Goal: Task Accomplishment & Management: Complete application form

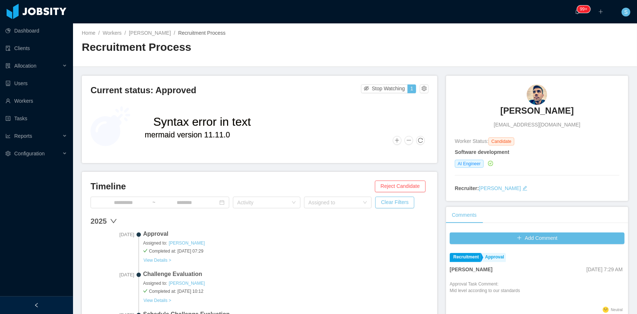
copy h3 "[PERSON_NAME]"
drag, startPoint x: 491, startPoint y: 104, endPoint x: 577, endPoint y: 105, distance: 86.2
click at [577, 105] on div "[PERSON_NAME] [EMAIL_ADDRESS][DOMAIN_NAME]" at bounding box center [537, 106] width 165 height 44
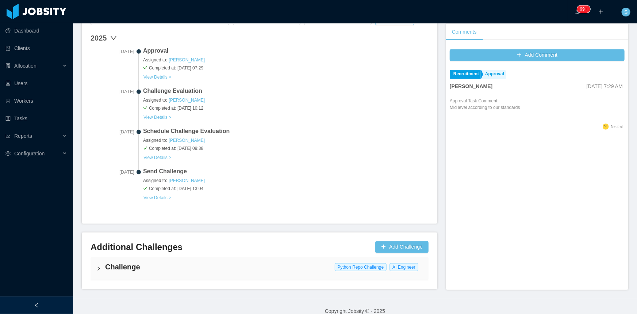
scroll to position [193, 0]
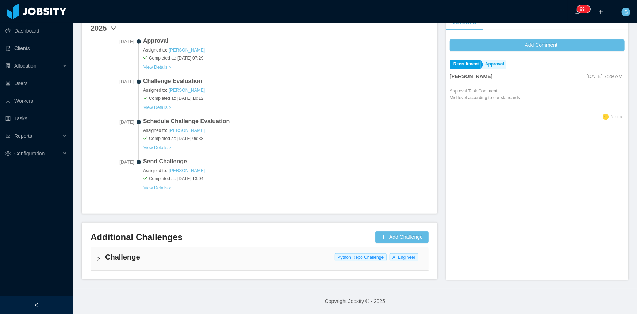
click at [97, 257] on icon "icon: right" at bounding box center [98, 258] width 4 height 4
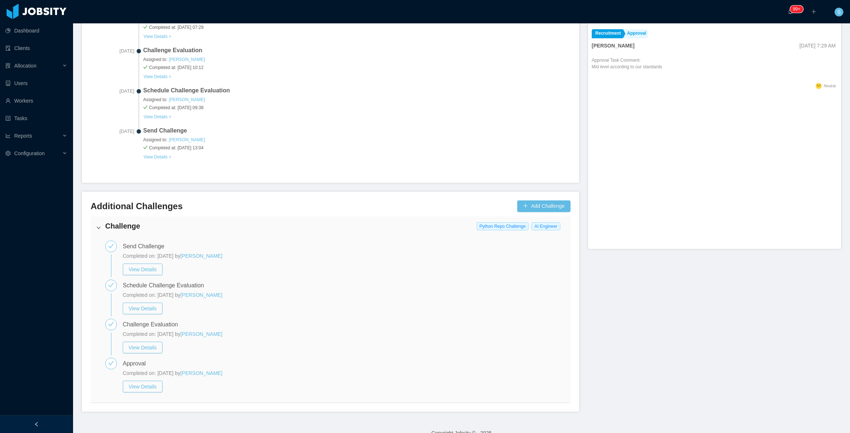
scroll to position [236, 0]
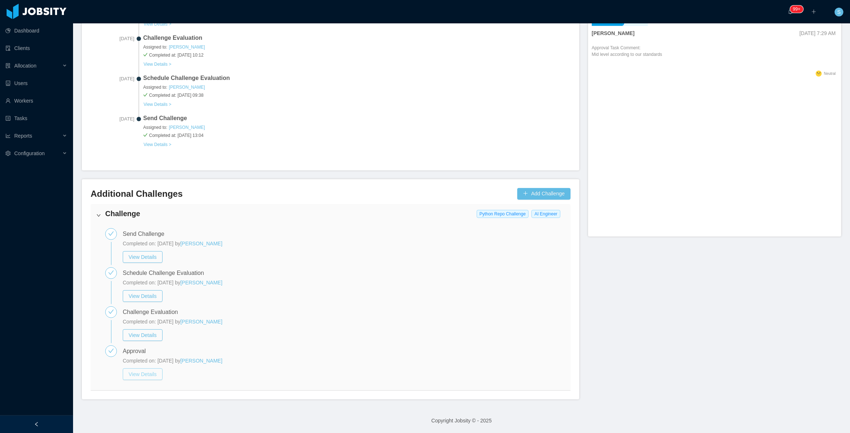
click at [151, 313] on button "View Details" at bounding box center [143, 374] width 40 height 12
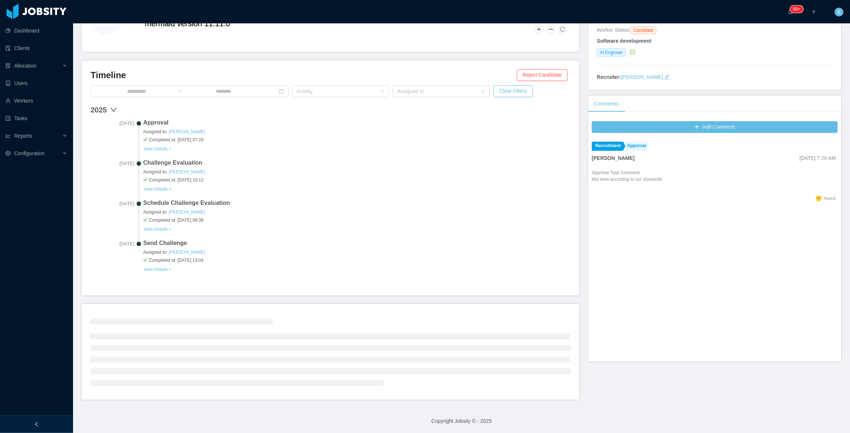
scroll to position [73, 0]
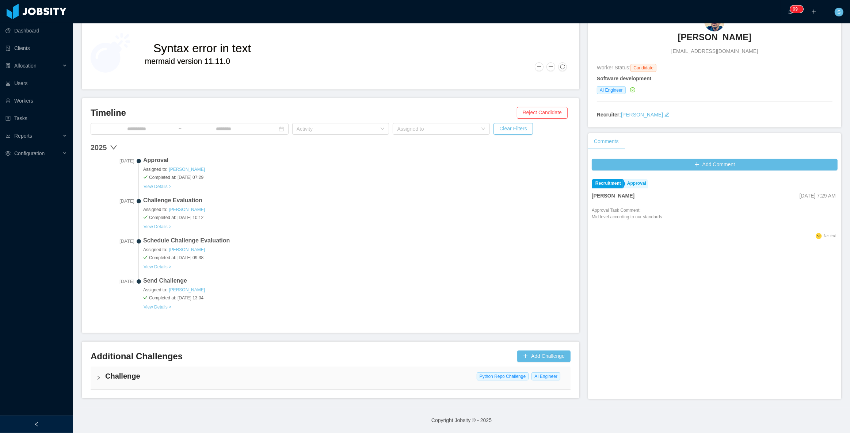
click at [101, 313] on div "Challenge Python Repo Challenge AI Engineer" at bounding box center [331, 378] width 480 height 23
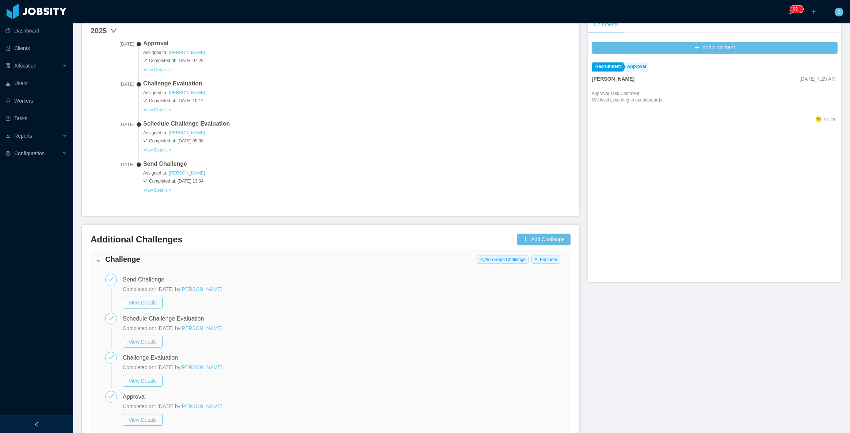
scroll to position [206, 0]
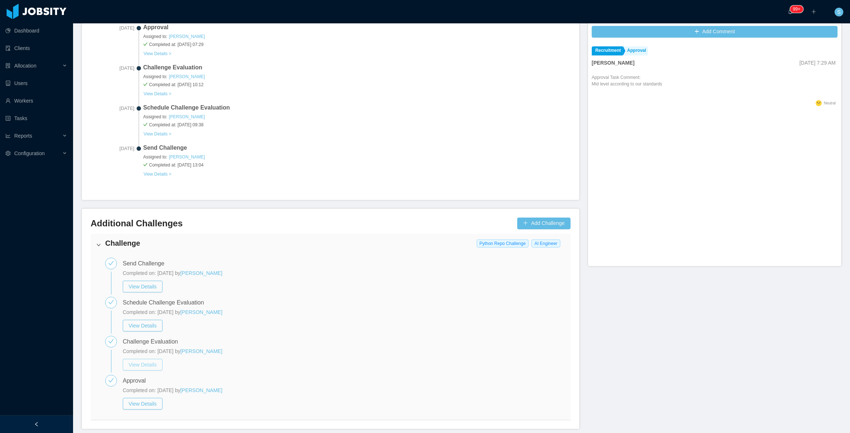
click at [145, 313] on button "View Details" at bounding box center [143, 365] width 40 height 12
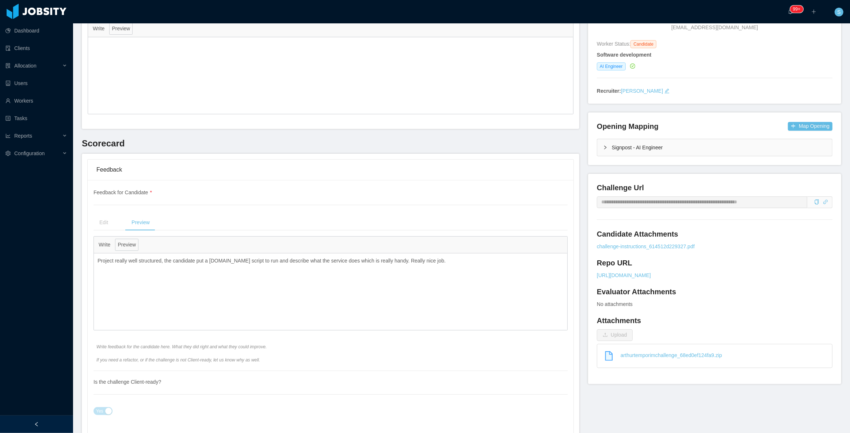
scroll to position [99, 0]
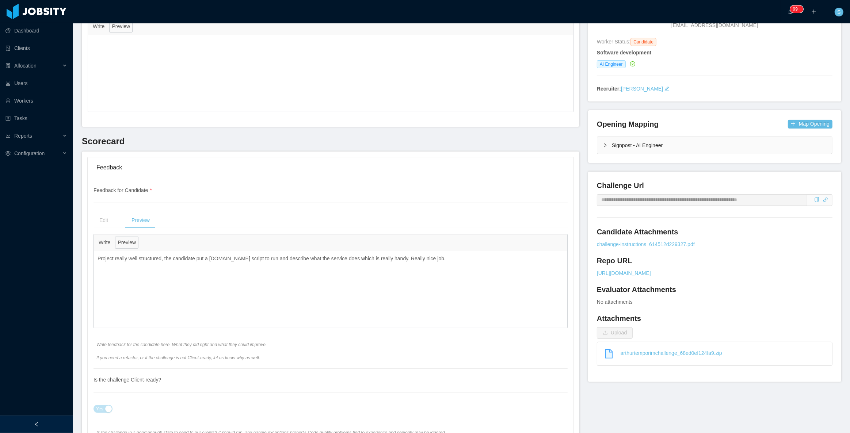
click at [224, 259] on p "Project really well structured, the candidate put a [DOMAIN_NAME] script to run…" at bounding box center [330, 259] width 466 height 8
copy div "**********"
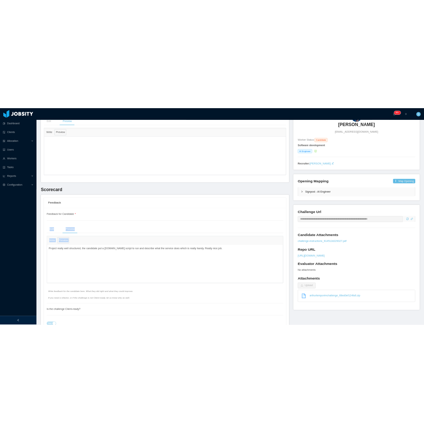
scroll to position [0, 0]
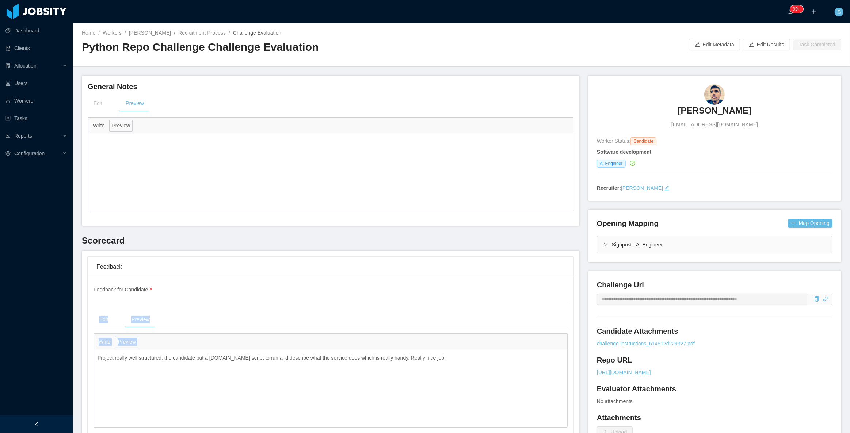
copy h3 "[PERSON_NAME]"
drag, startPoint x: 671, startPoint y: 100, endPoint x: 781, endPoint y: 98, distance: 109.6
click at [637, 98] on div "[PERSON_NAME] [EMAIL_ADDRESS][DOMAIN_NAME]" at bounding box center [714, 106] width 235 height 44
click at [152, 36] on link "[PERSON_NAME]" at bounding box center [150, 33] width 42 height 6
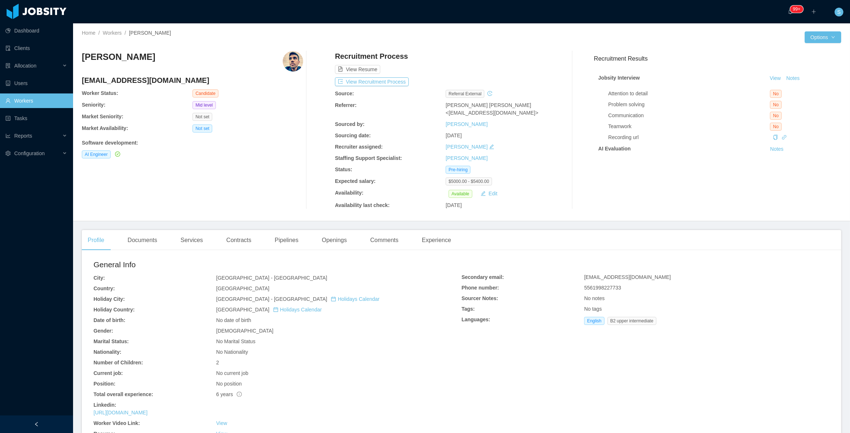
click at [137, 82] on h4 "[EMAIL_ADDRESS][DOMAIN_NAME]" at bounding box center [192, 80] width 221 height 10
click at [137, 81] on h4 "[EMAIL_ADDRESS][DOMAIN_NAME]" at bounding box center [192, 80] width 221 height 10
copy h4 "[EMAIL_ADDRESS][DOMAIN_NAME]"
click at [120, 80] on h4 "[EMAIL_ADDRESS][DOMAIN_NAME]" at bounding box center [192, 80] width 221 height 10
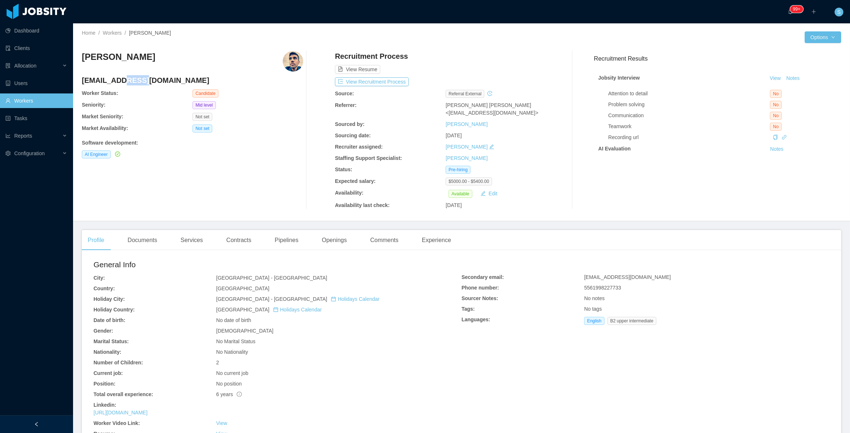
click at [120, 80] on h4 "[EMAIL_ADDRESS][DOMAIN_NAME]" at bounding box center [192, 80] width 221 height 10
click at [150, 241] on div "Documents" at bounding box center [142, 240] width 41 height 20
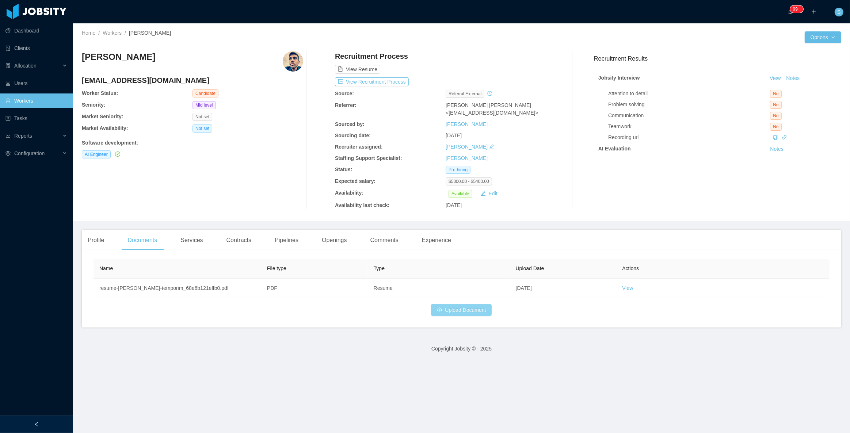
click at [451, 306] on button "Upload Document" at bounding box center [461, 310] width 61 height 12
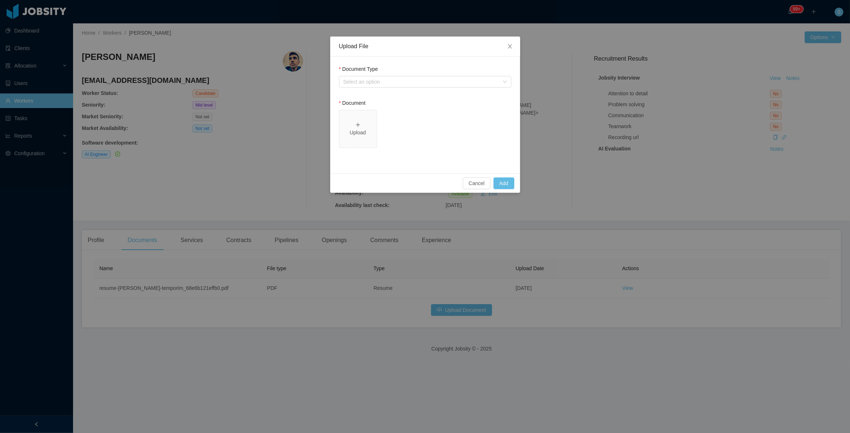
click at [476, 75] on div "Document Type" at bounding box center [425, 70] width 172 height 11
click at [477, 77] on div "Select an option" at bounding box center [422, 81] width 159 height 11
click at [376, 109] on li "Jobsity Resume" at bounding box center [424, 107] width 172 height 12
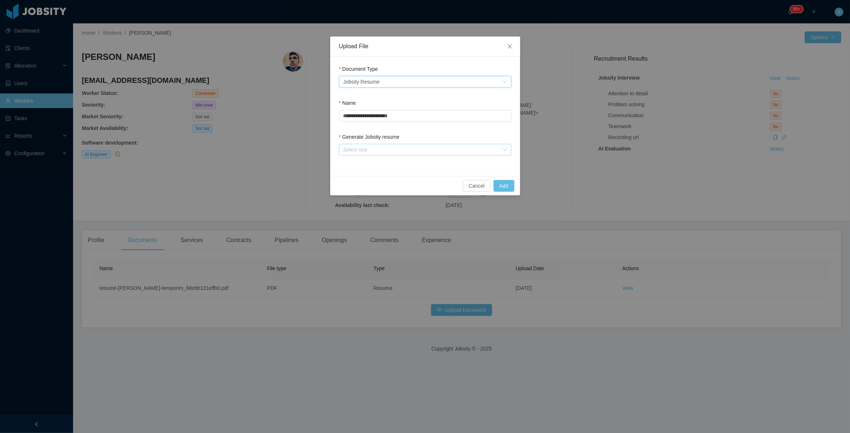
drag, startPoint x: 372, startPoint y: 147, endPoint x: 368, endPoint y: 149, distance: 4.3
click at [372, 147] on div "Select one" at bounding box center [421, 149] width 156 height 7
drag, startPoint x: 349, startPoint y: 164, endPoint x: 373, endPoint y: 169, distance: 24.9
click at [349, 164] on li "From Template" at bounding box center [424, 164] width 172 height 12
click at [503, 187] on button "Add" at bounding box center [503, 186] width 21 height 12
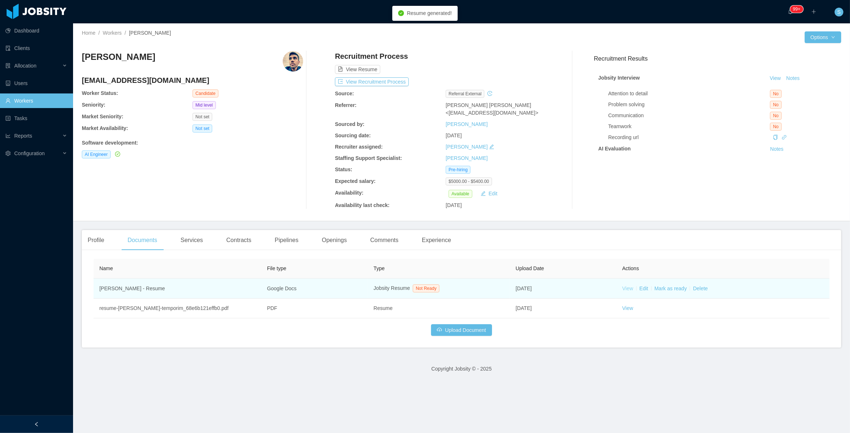
click at [624, 290] on link "View" at bounding box center [627, 289] width 11 height 6
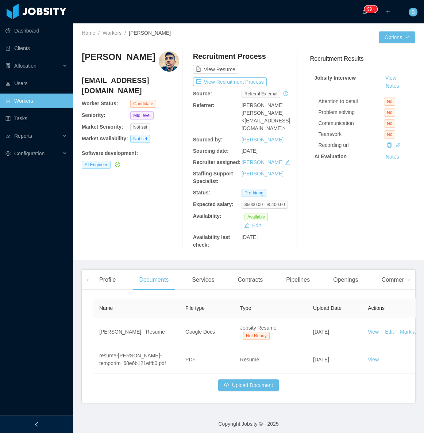
click at [29, 98] on link "Workers" at bounding box center [36, 100] width 62 height 15
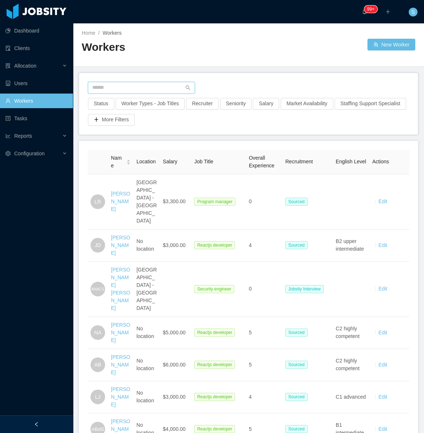
click at [162, 88] on input "text" at bounding box center [141, 88] width 107 height 12
paste input "**********"
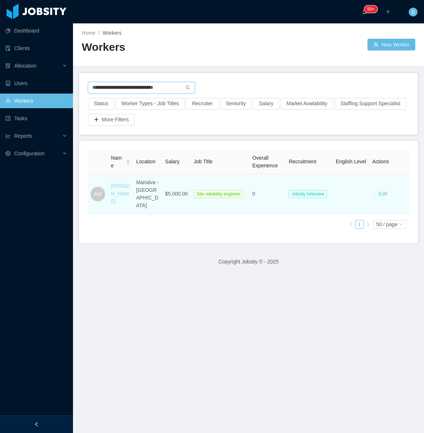
type input "**********"
click at [124, 184] on link "[PERSON_NAME]" at bounding box center [120, 193] width 19 height 21
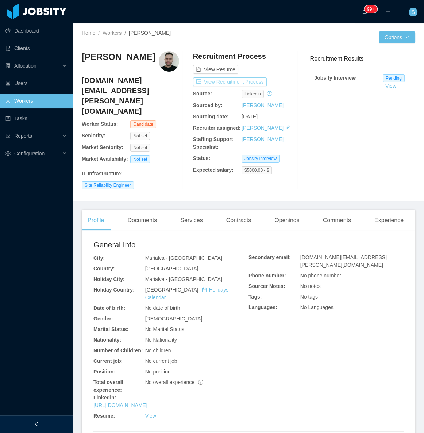
click at [235, 84] on button "View Recruitment Process" at bounding box center [230, 81] width 74 height 9
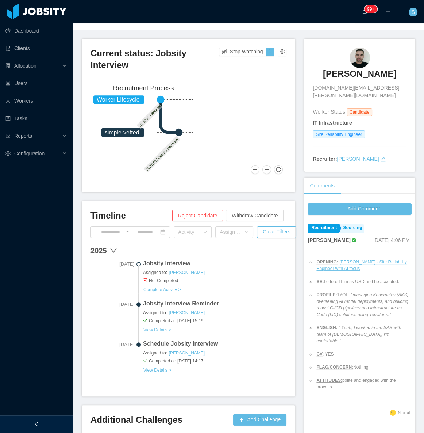
scroll to position [66, 0]
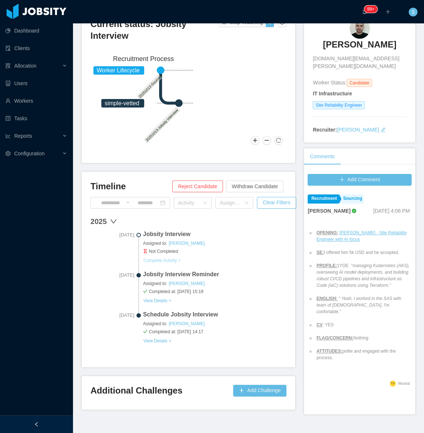
click at [170, 258] on button "Complete Activity >" at bounding box center [162, 260] width 38 height 6
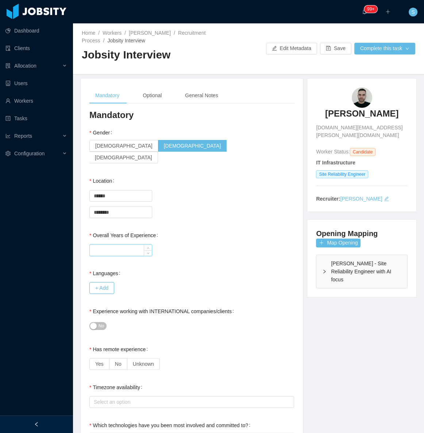
click at [115, 245] on input "Overall Years of Experience" at bounding box center [121, 250] width 62 height 11
type input "**"
click at [95, 282] on button "+ Add" at bounding box center [101, 288] width 25 height 12
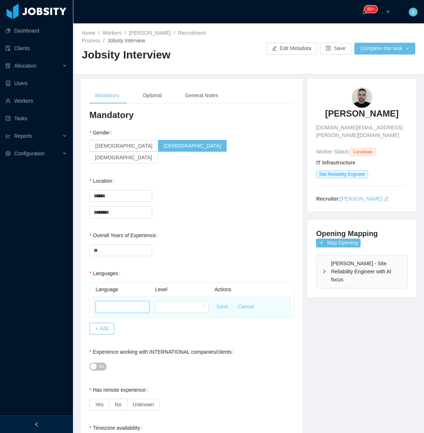
click at [115, 301] on div at bounding box center [120, 306] width 40 height 11
type input "***"
click at [124, 313] on li "English" at bounding box center [121, 322] width 53 height 12
click at [230, 242] on div "**" at bounding box center [191, 249] width 205 height 15
click at [164, 99] on div "Optional" at bounding box center [152, 95] width 31 height 16
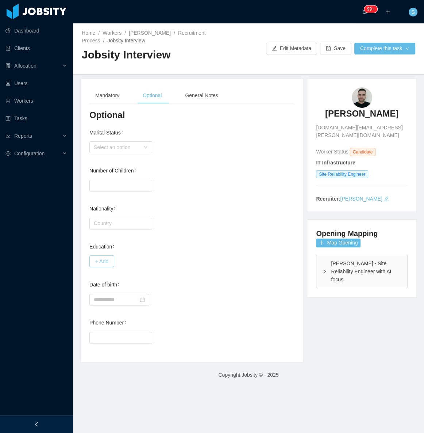
click at [97, 260] on button "+ Add" at bounding box center [101, 261] width 25 height 12
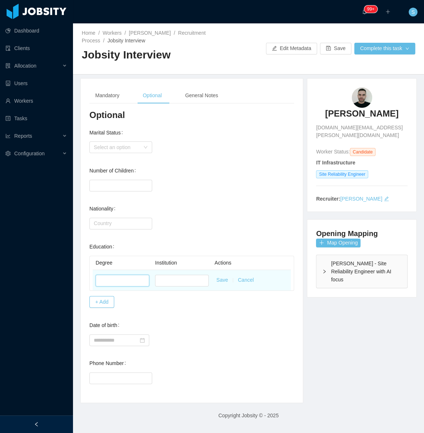
click at [124, 277] on input "text" at bounding box center [123, 281] width 54 height 12
type input "**********"
type input "*****"
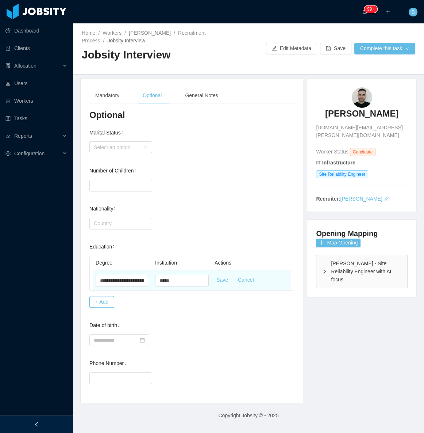
click at [216, 282] on button "Save" at bounding box center [222, 280] width 12 height 8
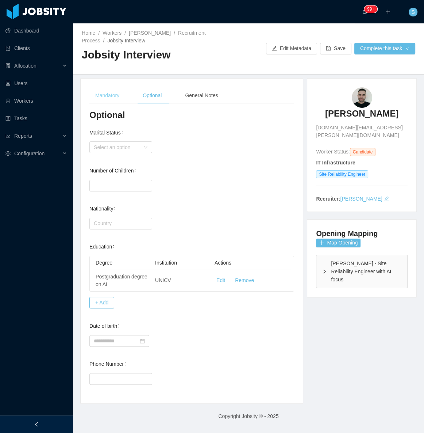
click at [102, 98] on div "Mandatory" at bounding box center [107, 95] width 36 height 16
click at [117, 99] on div "Mandatory" at bounding box center [107, 95] width 36 height 16
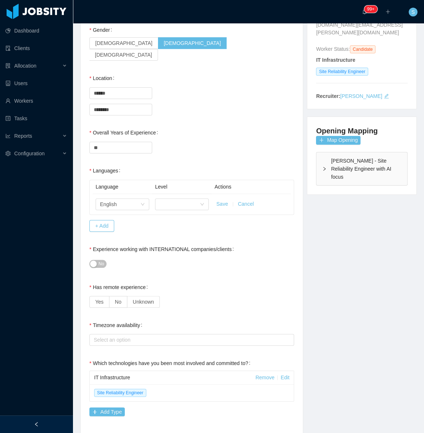
scroll to position [37, 0]
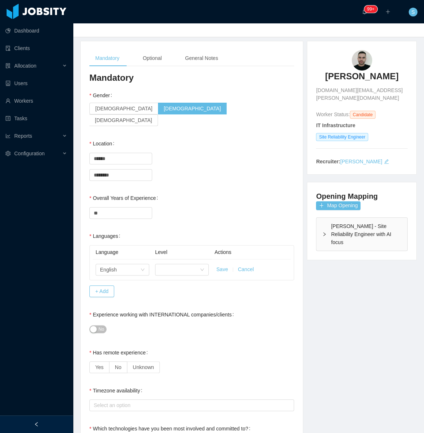
click at [249, 191] on div "Overall Years of Experience **" at bounding box center [191, 205] width 205 height 29
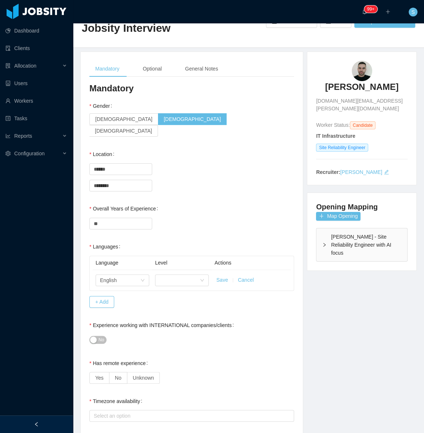
scroll to position [0, 0]
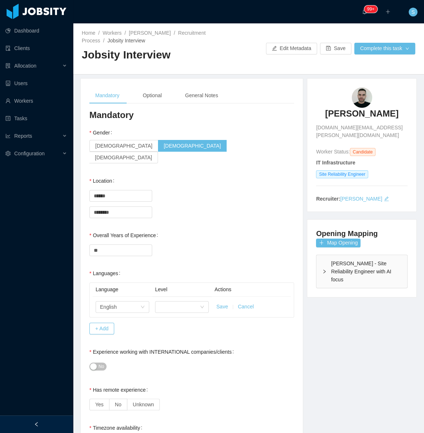
click at [237, 175] on div "Location Country ****** [GEOGRAPHIC_DATA] City ******** Marialva" at bounding box center [191, 196] width 205 height 46
click at [380, 49] on button "Complete this task" at bounding box center [385, 49] width 61 height 12
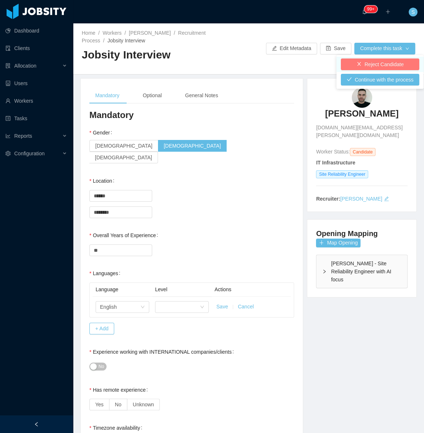
click at [375, 62] on button "Reject Candidate" at bounding box center [380, 64] width 78 height 12
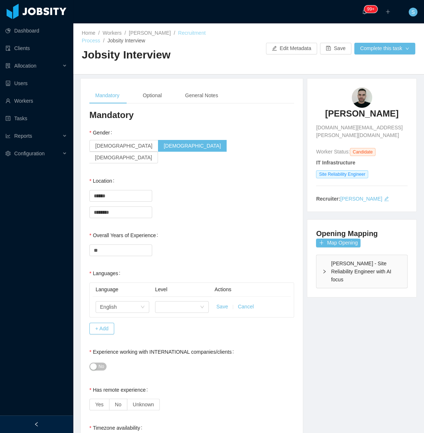
click at [194, 34] on link "Recruitment Process" at bounding box center [144, 37] width 124 height 14
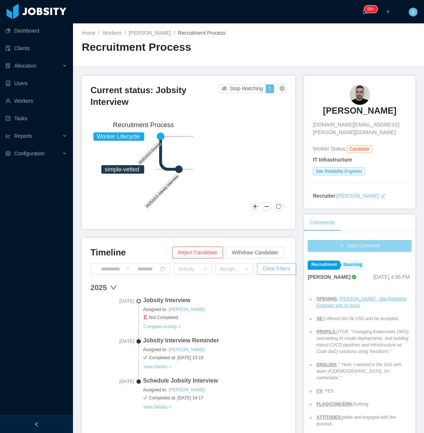
click at [354, 240] on button "Add Comment" at bounding box center [360, 246] width 104 height 12
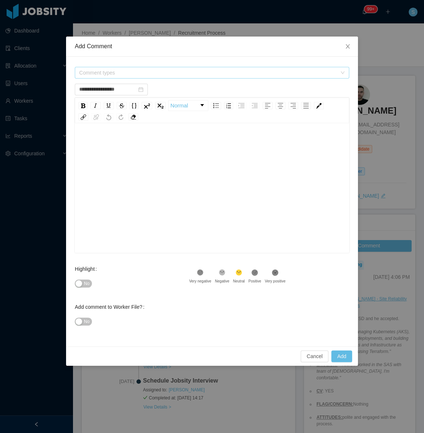
type input "**********"
click at [107, 74] on span "Comment types" at bounding box center [208, 72] width 258 height 7
click at [78, 100] on icon "icon: caret-down" at bounding box center [80, 100] width 4 height 4
click at [343, 48] on span "Close" at bounding box center [348, 47] width 20 height 20
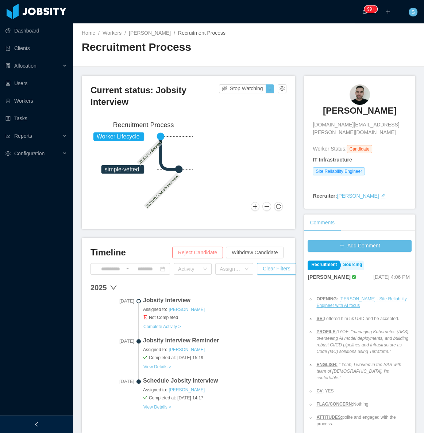
click at [196, 252] on button "Reject Candidate" at bounding box center [197, 252] width 51 height 12
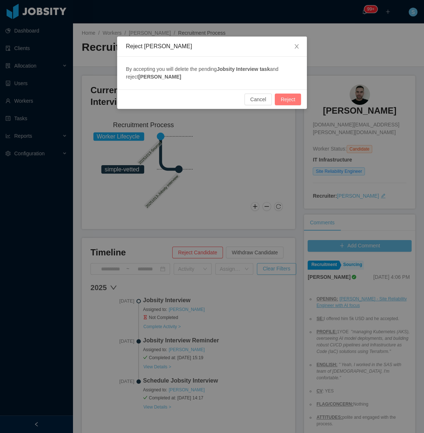
click at [296, 100] on button "Reject" at bounding box center [288, 99] width 26 height 12
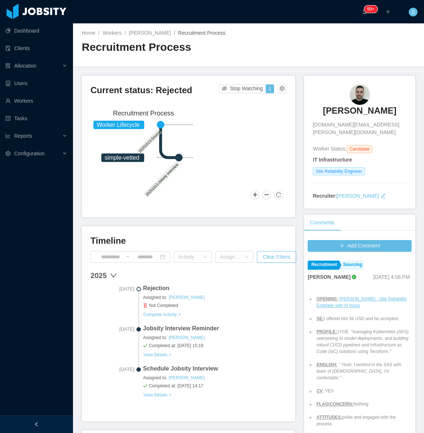
click at [168, 306] on span "Not Completed" at bounding box center [214, 305] width 143 height 7
click at [171, 311] on button "Complete Activity >" at bounding box center [162, 314] width 38 height 6
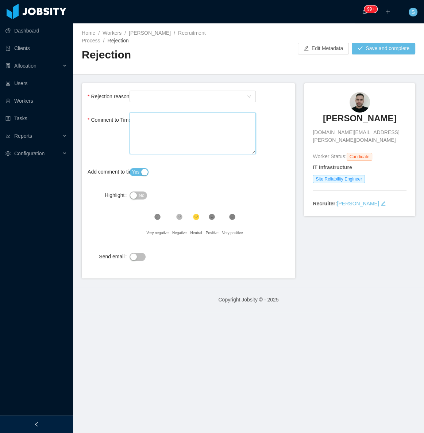
click at [153, 118] on textarea "Comment to Timeline" at bounding box center [193, 133] width 126 height 42
paste textarea "**********"
type textarea "**********"
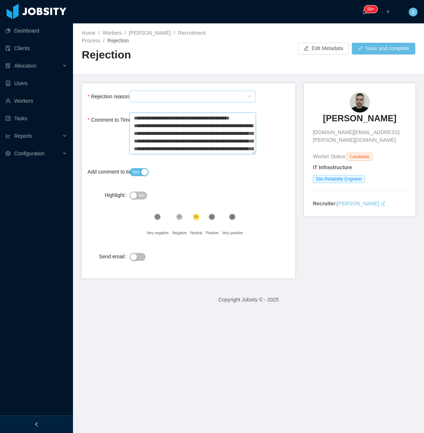
scroll to position [6, 0]
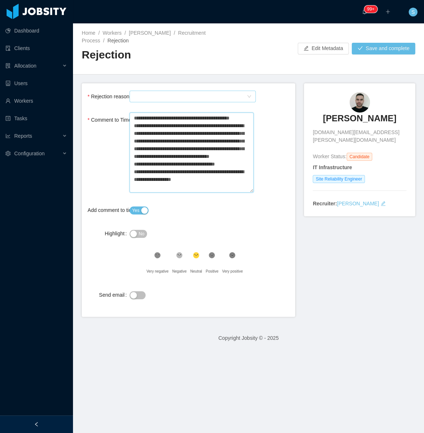
type textarea "**********"
click at [162, 96] on div "Select Type" at bounding box center [190, 96] width 113 height 11
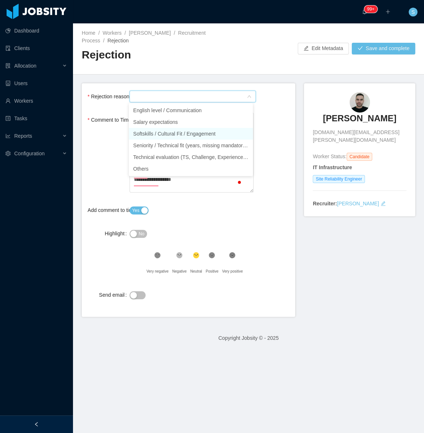
click at [188, 131] on li "Softskills / Cultural Fit / Engagement" at bounding box center [191, 134] width 124 height 12
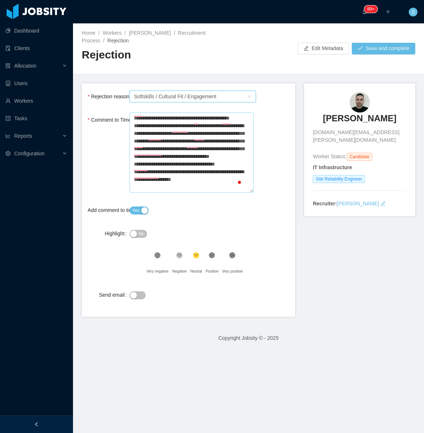
scroll to position [15, 0]
click at [384, 51] on button "Save and complete" at bounding box center [384, 49] width 64 height 12
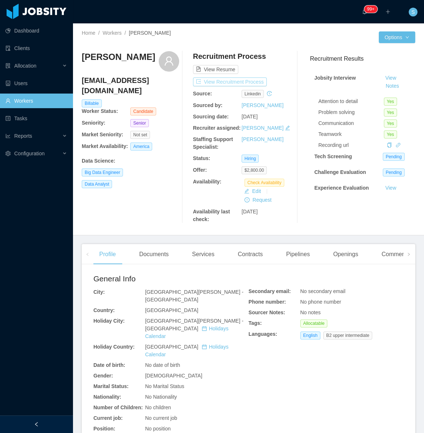
click at [219, 81] on button "View Recruitment Process" at bounding box center [230, 81] width 74 height 9
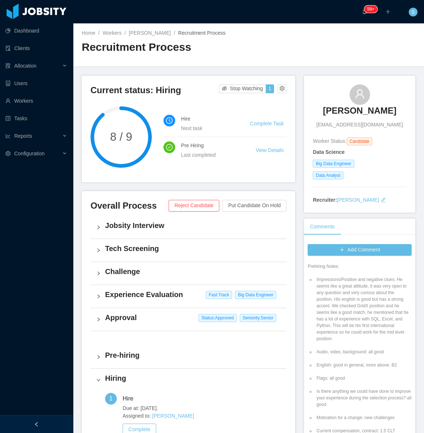
scroll to position [33, 0]
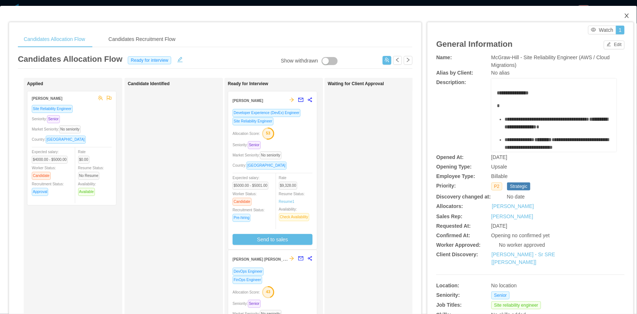
click at [624, 14] on icon "icon: close" at bounding box center [627, 16] width 6 height 6
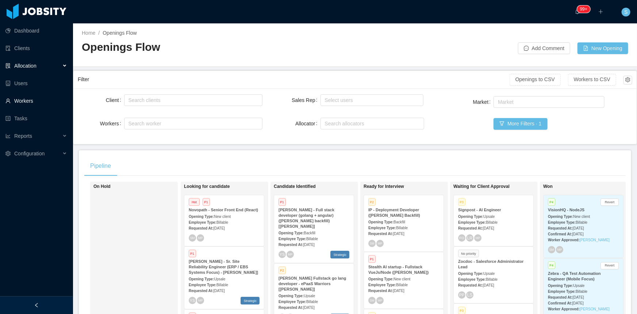
click at [16, 105] on link "Workers" at bounding box center [36, 100] width 62 height 15
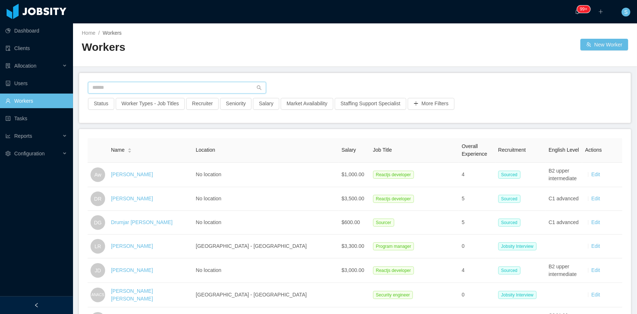
click at [107, 90] on input "text" at bounding box center [177, 88] width 178 height 12
paste input "**********"
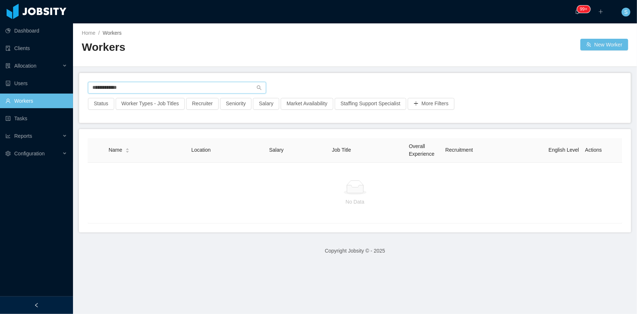
type input "**********"
